Goal: Task Accomplishment & Management: Complete application form

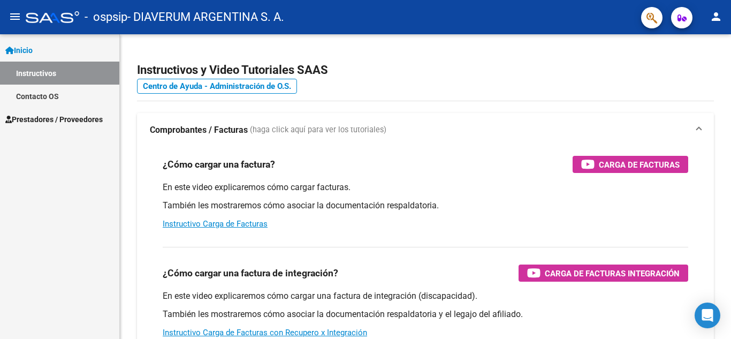
click at [59, 115] on span "Prestadores / Proveedores" at bounding box center [53, 119] width 97 height 12
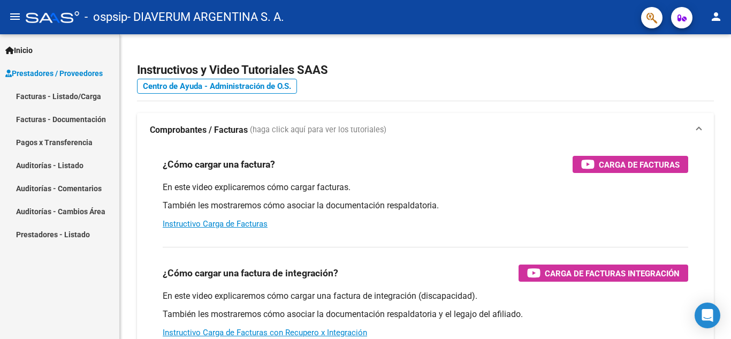
click at [72, 91] on link "Facturas - Listado/Carga" at bounding box center [59, 96] width 119 height 23
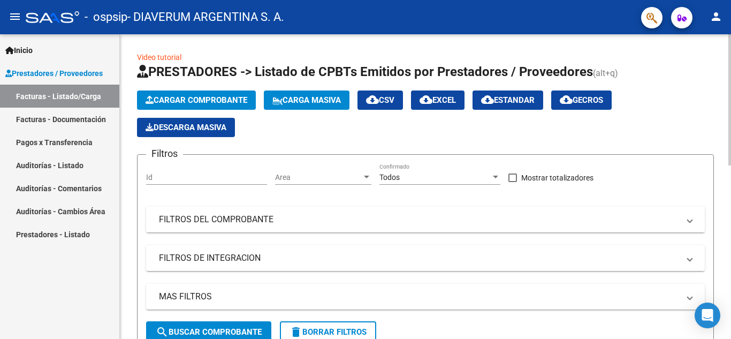
scroll to position [53, 0]
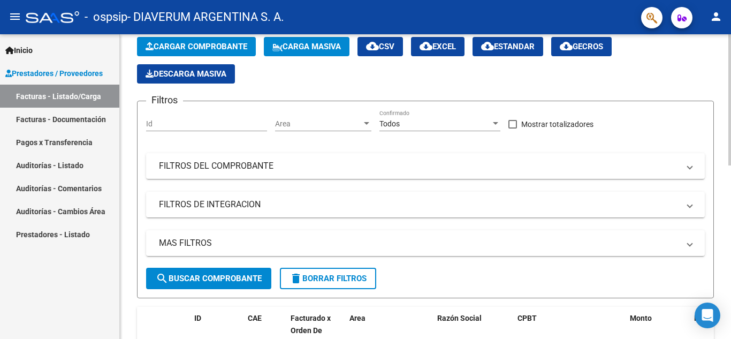
click at [211, 48] on span "Cargar Comprobante" at bounding box center [197, 47] width 102 height 10
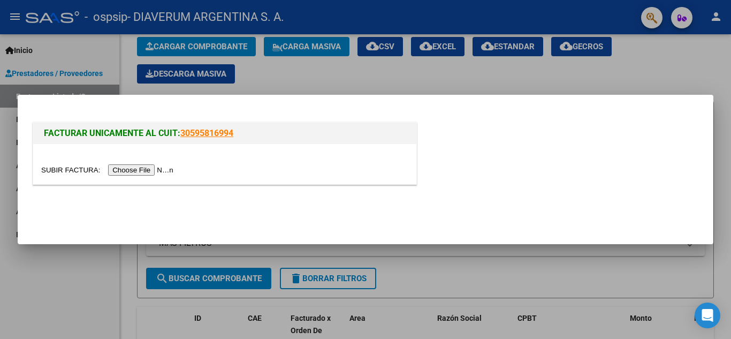
click at [158, 168] on input "file" at bounding box center [108, 169] width 135 height 11
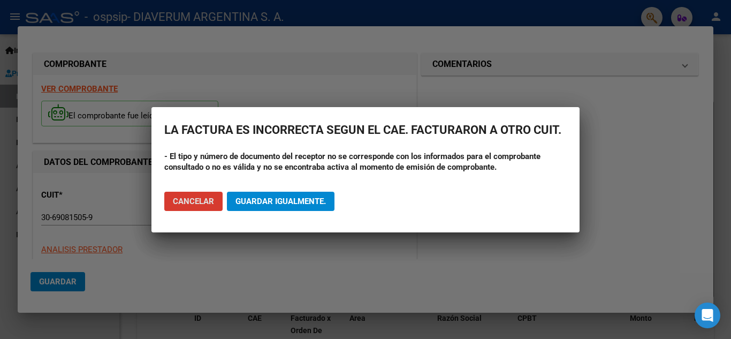
click at [187, 202] on span "Cancelar" at bounding box center [193, 201] width 41 height 10
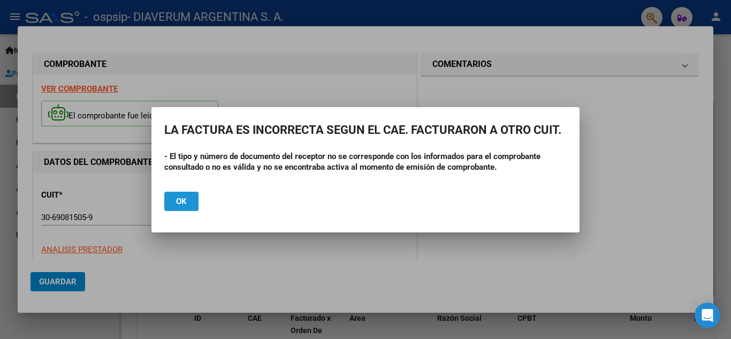
click at [187, 202] on button "Ok" at bounding box center [181, 201] width 34 height 19
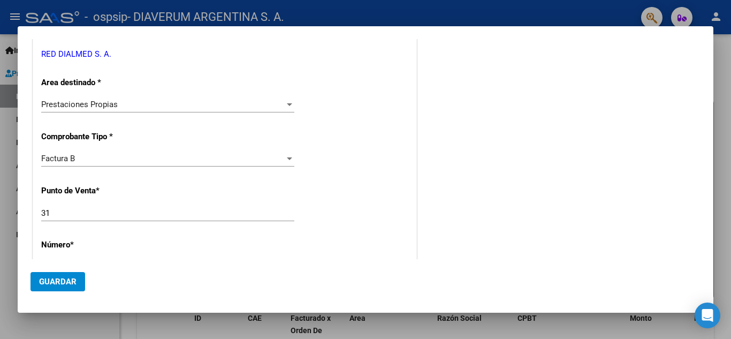
scroll to position [267, 0]
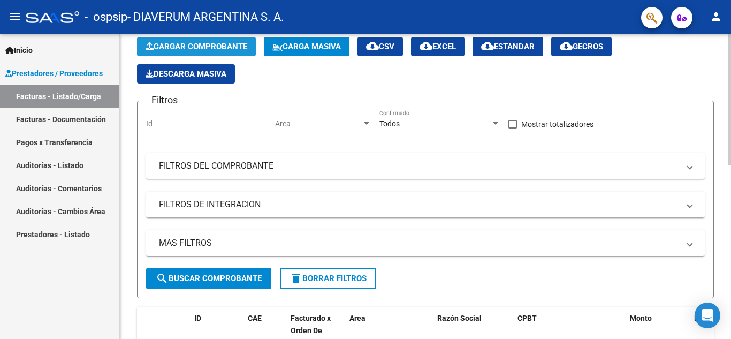
click at [211, 45] on span "Cargar Comprobante" at bounding box center [197, 47] width 102 height 10
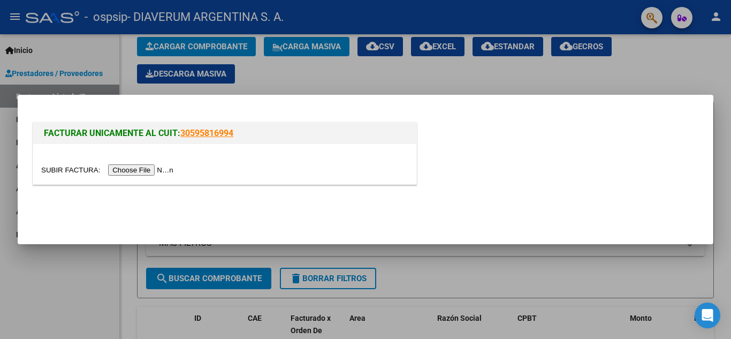
click at [154, 170] on input "file" at bounding box center [108, 169] width 135 height 11
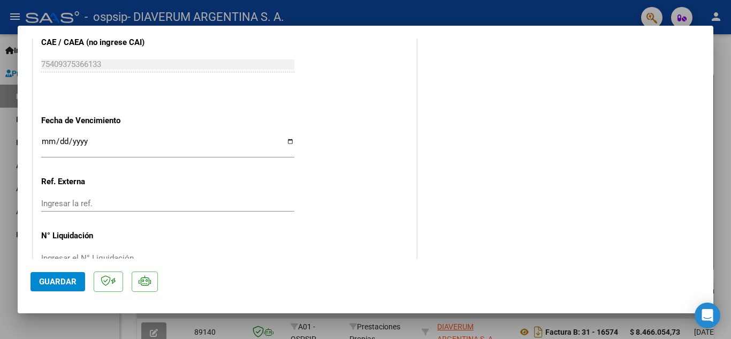
scroll to position [634, 0]
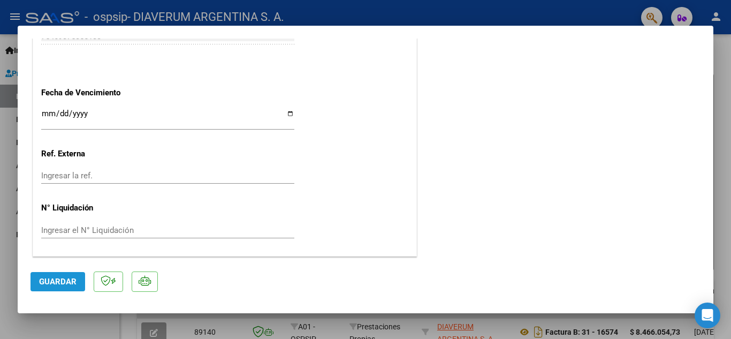
click at [71, 285] on span "Guardar" at bounding box center [57, 282] width 37 height 10
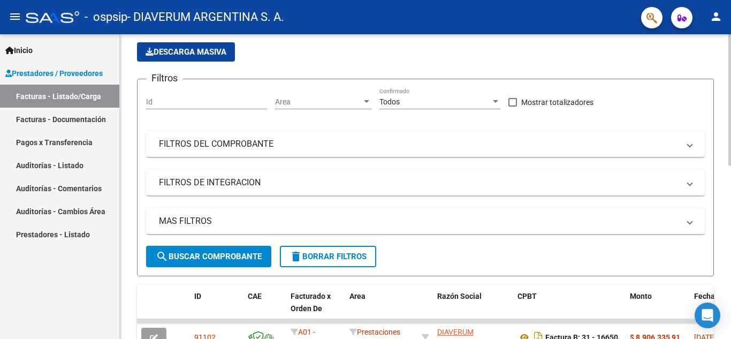
scroll to position [107, 0]
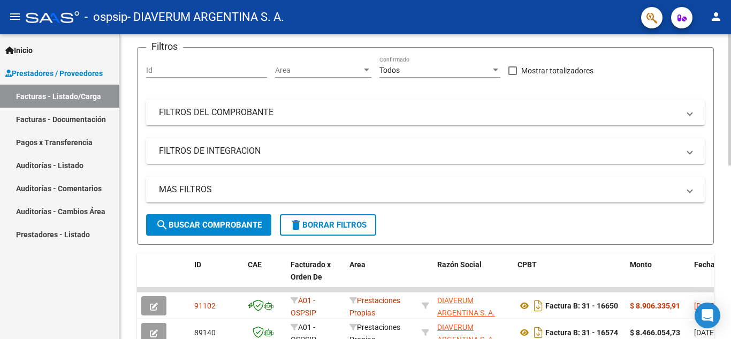
click at [230, 221] on span "search Buscar Comprobante" at bounding box center [209, 225] width 106 height 10
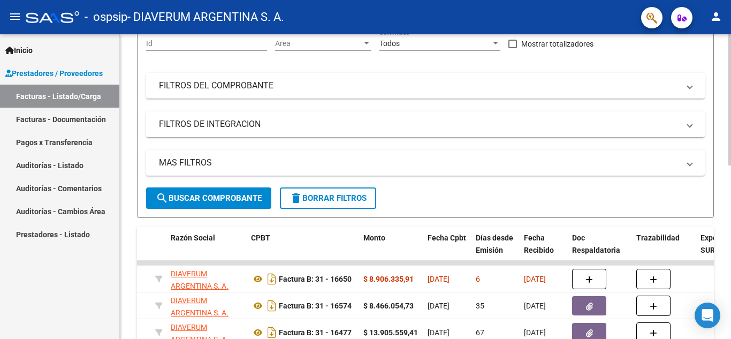
scroll to position [187, 0]
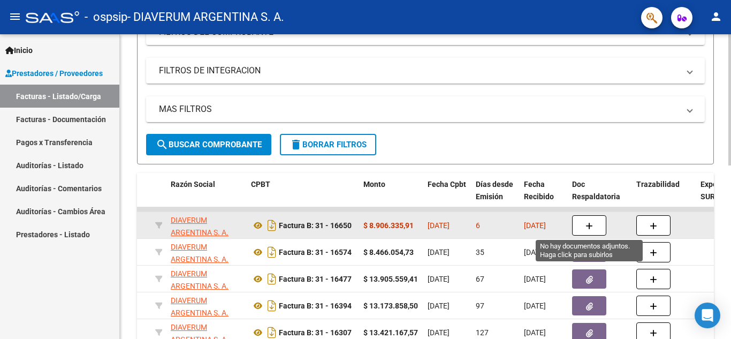
click at [590, 226] on icon "button" at bounding box center [588, 226] width 7 height 8
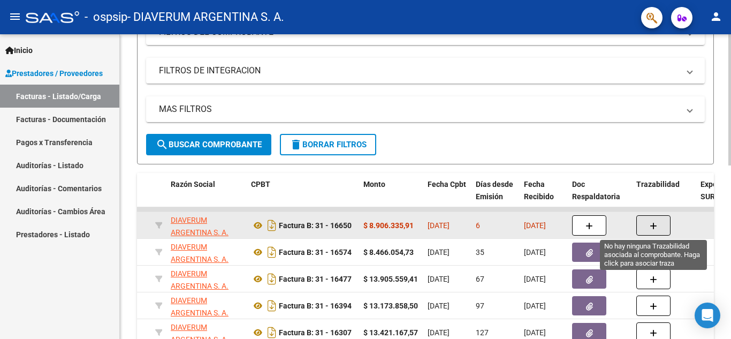
click at [651, 224] on icon "button" at bounding box center [652, 226] width 7 height 8
click at [255, 223] on icon at bounding box center [258, 225] width 14 height 13
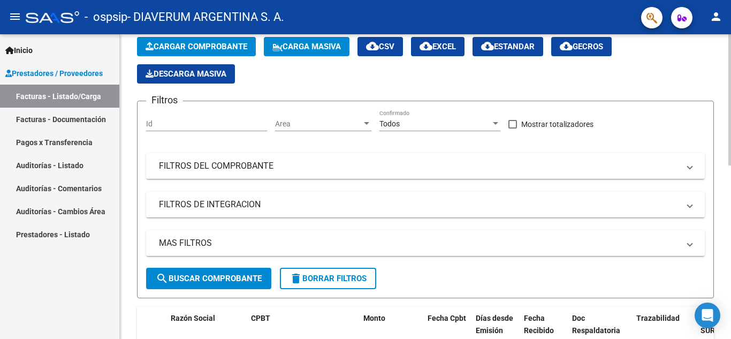
scroll to position [107, 0]
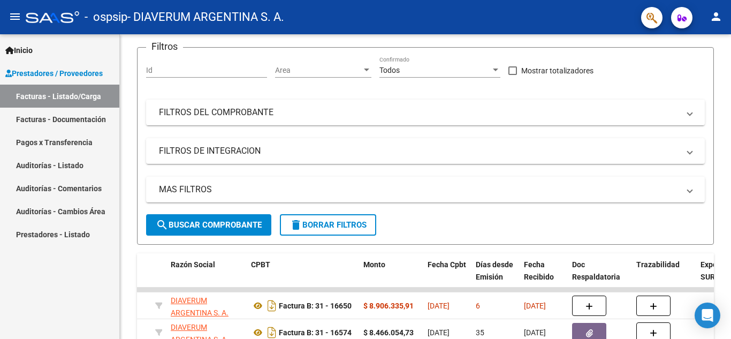
click at [85, 120] on link "Facturas - Documentación" at bounding box center [59, 119] width 119 height 23
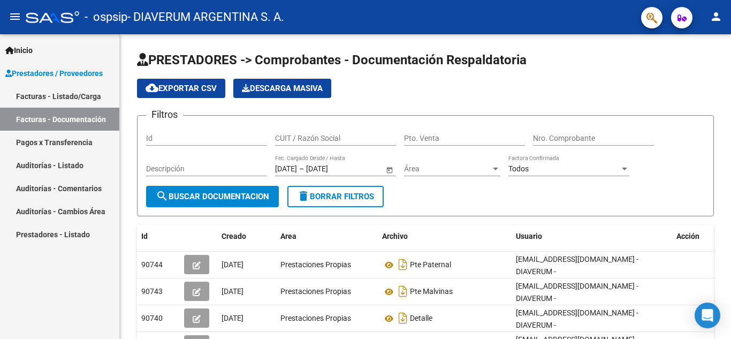
click at [70, 94] on link "Facturas - Listado/Carga" at bounding box center [59, 96] width 119 height 23
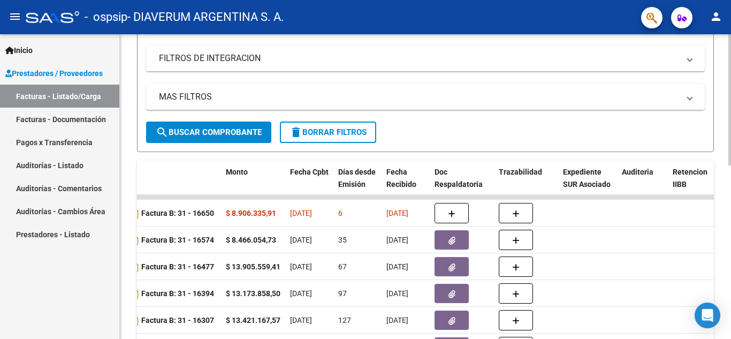
scroll to position [187, 0]
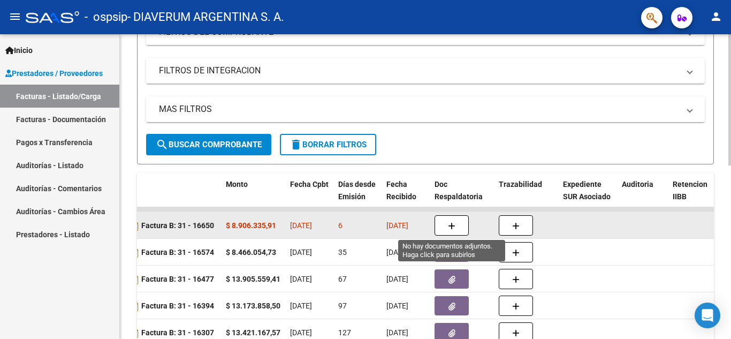
click at [442, 223] on button "button" at bounding box center [451, 225] width 34 height 20
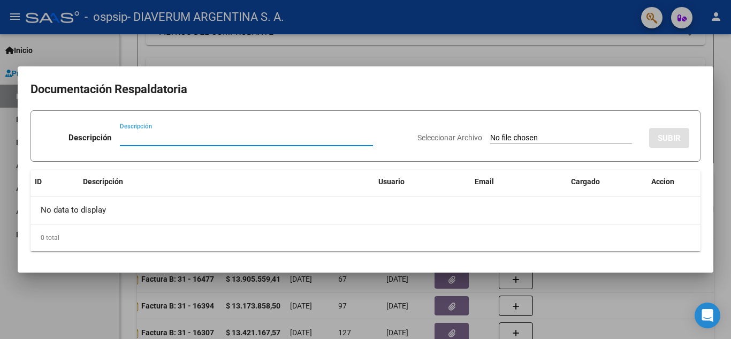
click at [193, 136] on input "Descripción" at bounding box center [246, 138] width 253 height 10
type input "e"
type input "ESTADISTICA"
click at [592, 137] on input "Seleccionar Archivo" at bounding box center [561, 138] width 142 height 10
type input "C:\fakepath\ESTADISTICAS .docx"
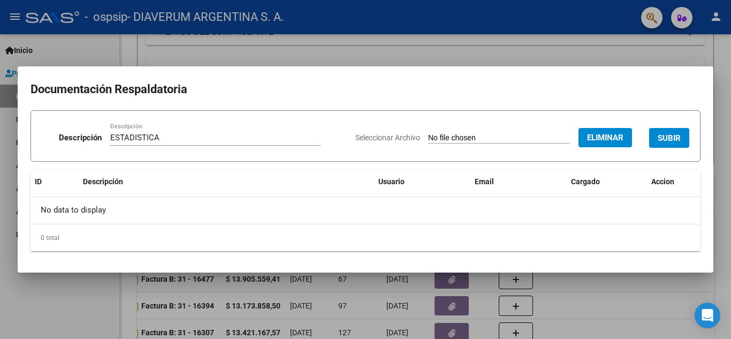
click at [672, 137] on span "SUBIR" at bounding box center [669, 138] width 23 height 10
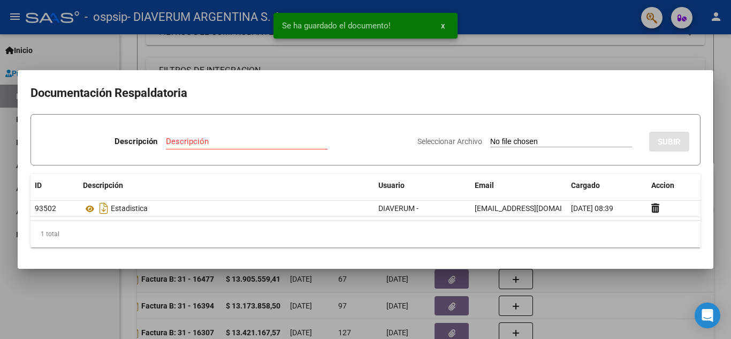
click at [213, 142] on input "Descripción" at bounding box center [247, 141] width 162 height 10
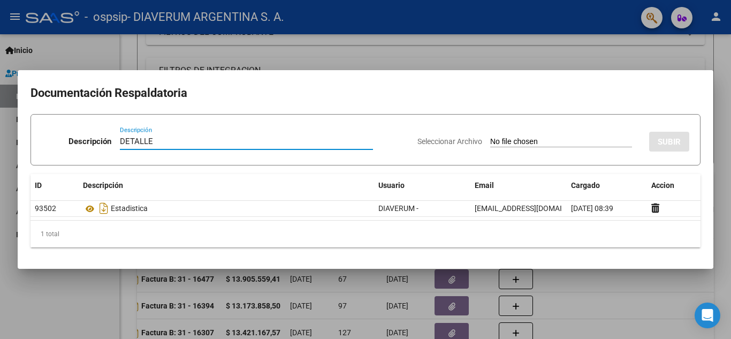
type input "DETALLE"
click at [572, 142] on input "Seleccionar Archivo" at bounding box center [561, 142] width 142 height 10
type input "C:\fakepath\DETALLE GENERAL FA B 031-00016650.pdf"
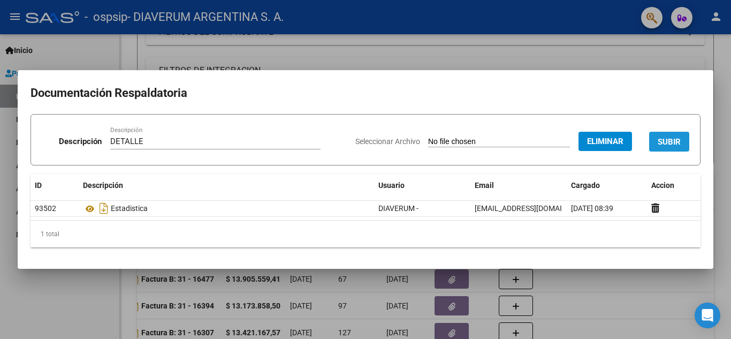
click at [660, 139] on span "SUBIR" at bounding box center [669, 142] width 23 height 10
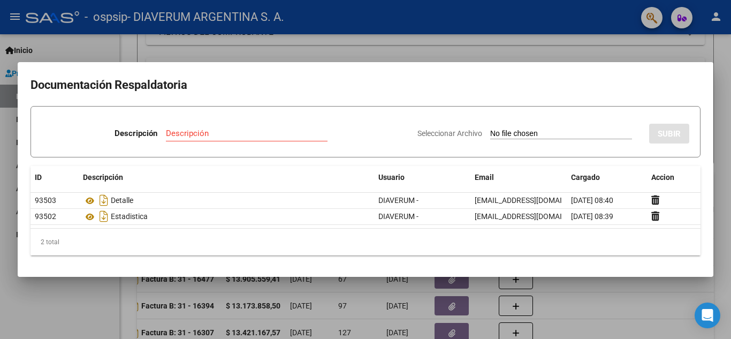
click at [227, 128] on input "Descripción" at bounding box center [247, 133] width 162 height 10
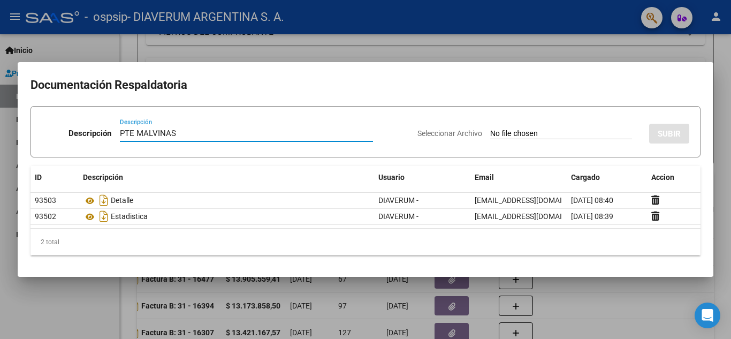
type input "PTE MALVINAS"
click at [555, 131] on input "Seleccionar Archivo" at bounding box center [561, 134] width 142 height 10
type input "C:\fakepath\MALV_092025_095_OSPSIP_VAZQUEZ [PERSON_NAME].pdf"
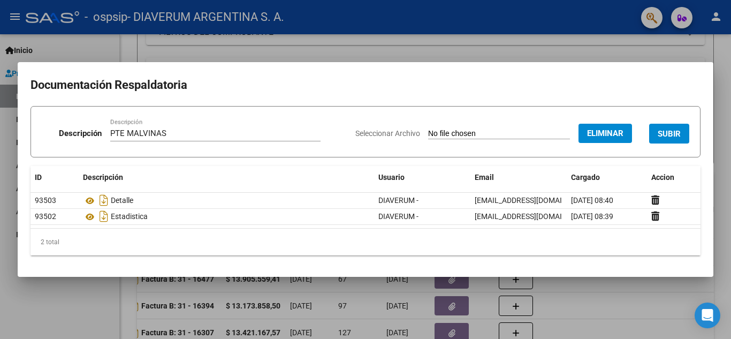
click at [665, 136] on span "SUBIR" at bounding box center [669, 134] width 23 height 10
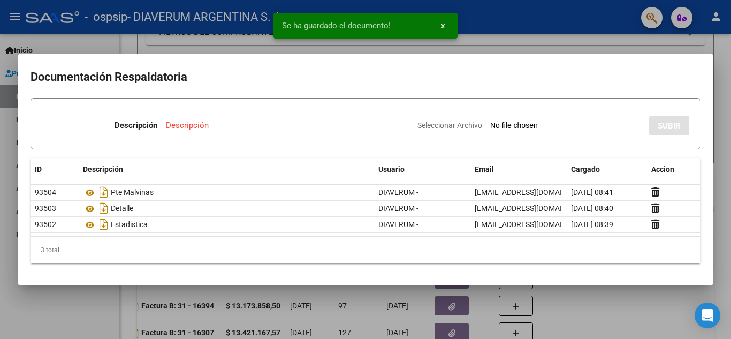
click at [183, 125] on input "Descripción" at bounding box center [247, 125] width 162 height 10
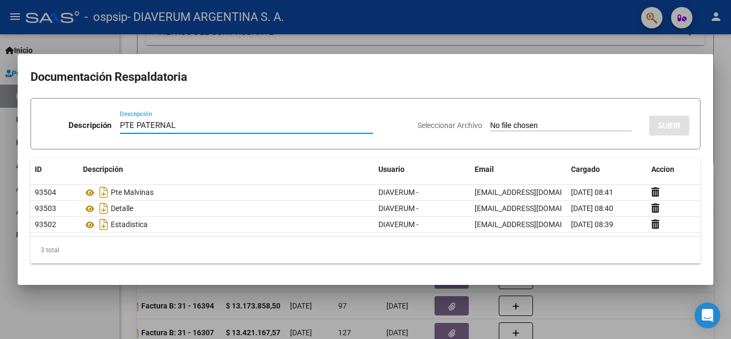
type input "PTE PATERNAL"
click at [512, 124] on input "Seleccionar Archivo" at bounding box center [561, 126] width 142 height 10
type input "C:\fakepath\PATER_092025_OSPSIP_095_PRECERUTTI [PERSON_NAME].pdf"
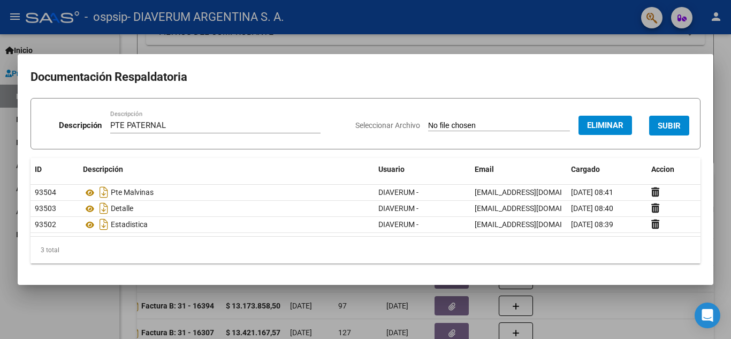
click at [680, 128] on span "SUBIR" at bounding box center [669, 126] width 23 height 10
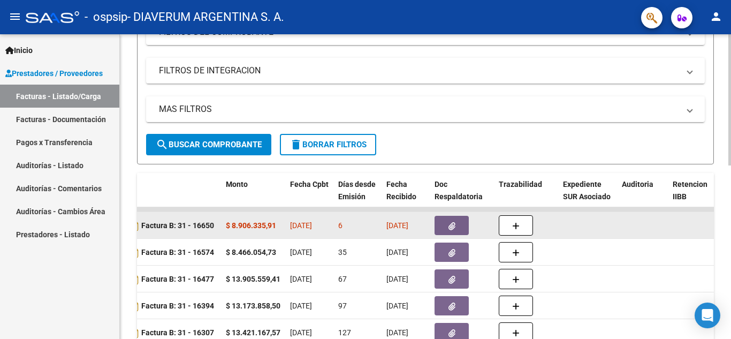
click at [364, 232] on datatable-body-cell "6" at bounding box center [358, 225] width 48 height 26
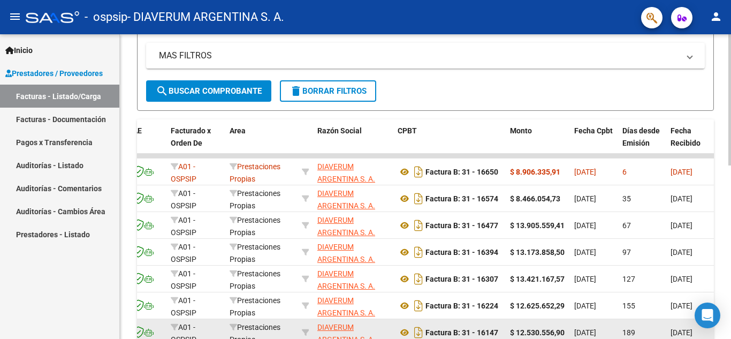
scroll to position [1, 0]
